Goal: Information Seeking & Learning: Check status

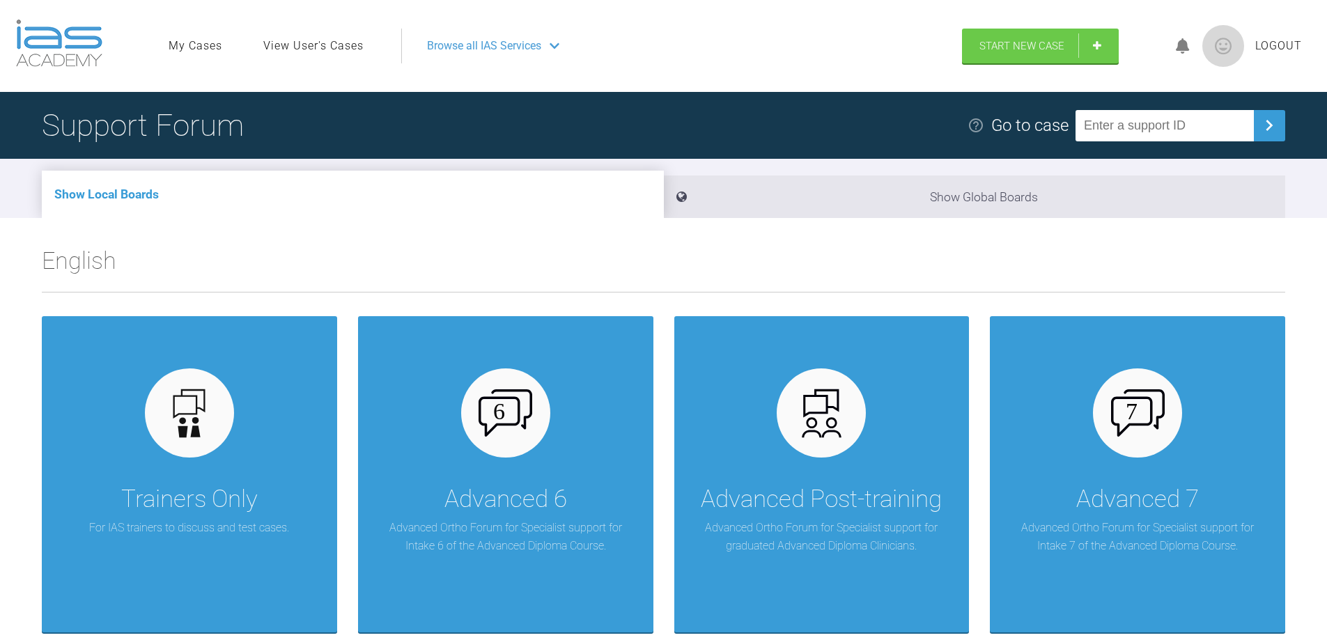
click at [498, 40] on span "Browse all IAS Services" at bounding box center [484, 46] width 114 height 18
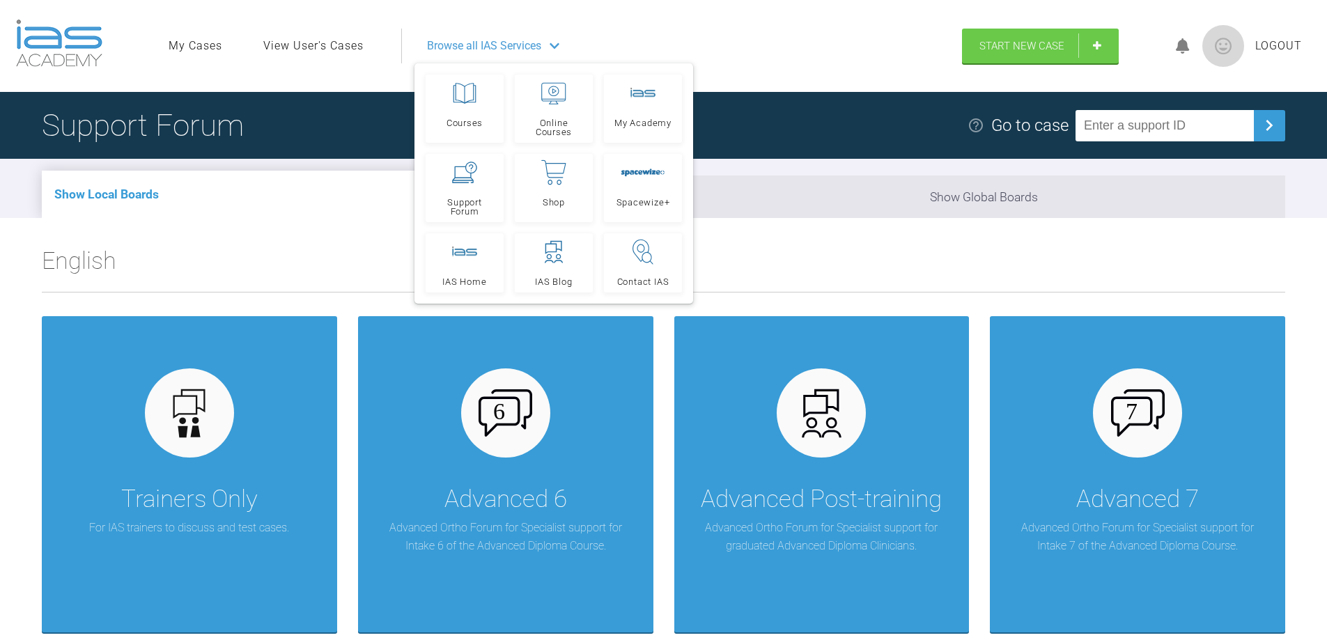
click at [332, 45] on link "View User's Cases" at bounding box center [313, 46] width 100 height 18
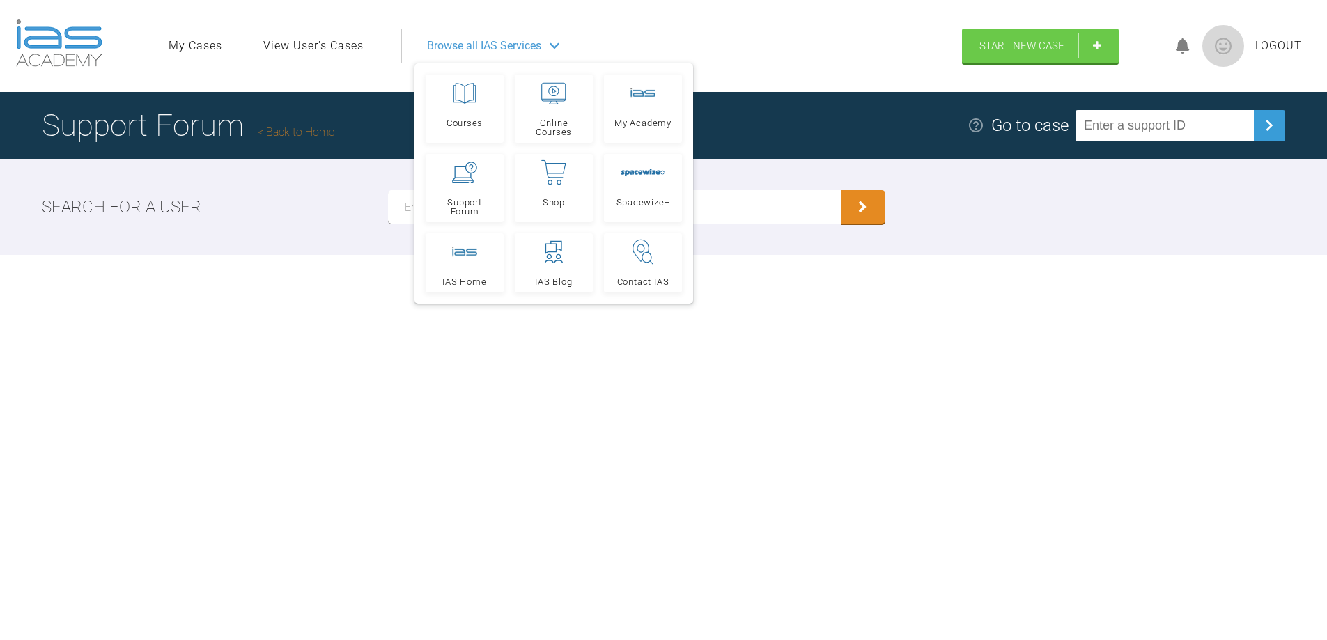
click at [749, 215] on input "text" at bounding box center [614, 206] width 453 height 33
click at [488, 42] on span "Browse all IAS Services" at bounding box center [484, 46] width 114 height 18
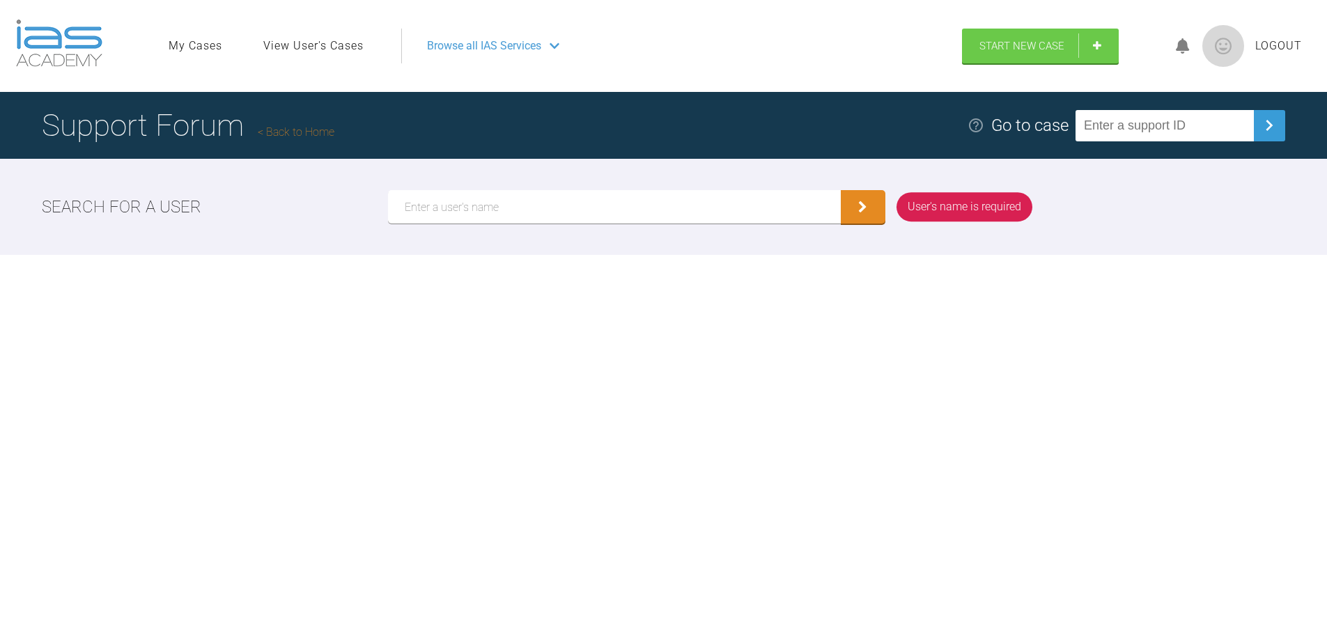
click at [422, 211] on input "text" at bounding box center [614, 206] width 453 height 33
type input "Lackova"
click at [862, 209] on icon "submit" at bounding box center [862, 209] width 9 height 13
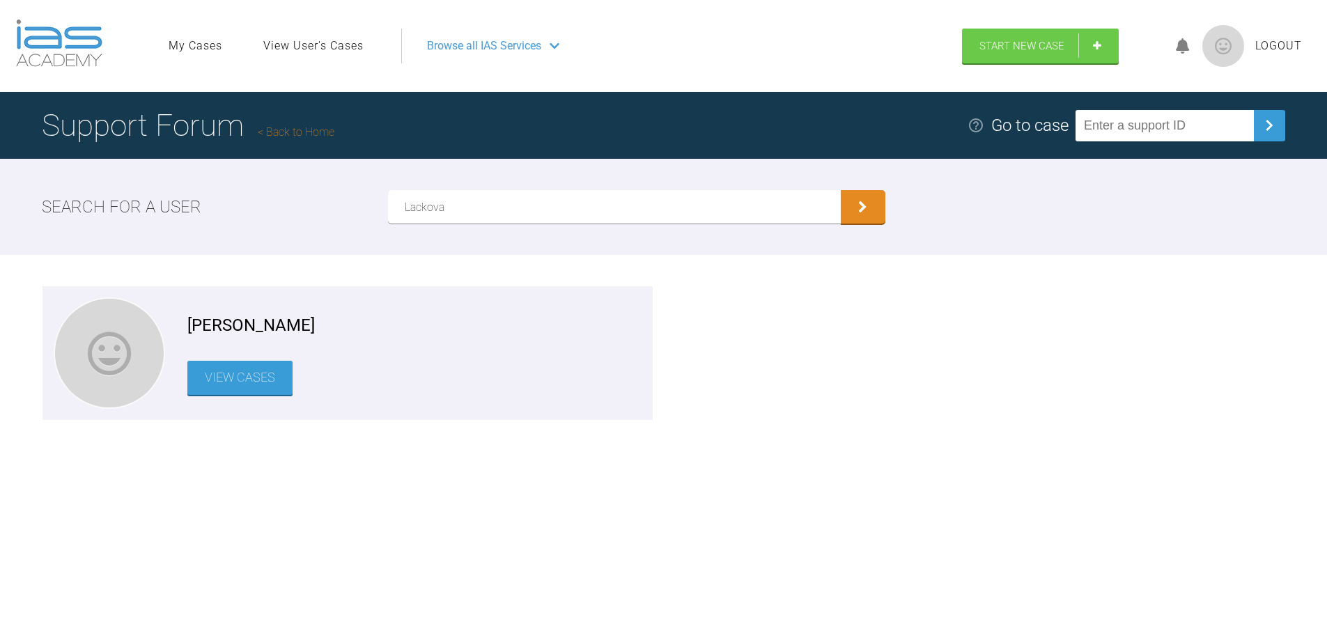
click at [248, 386] on link "View Cases" at bounding box center [239, 378] width 105 height 34
